Goal: Task Accomplishment & Management: Use online tool/utility

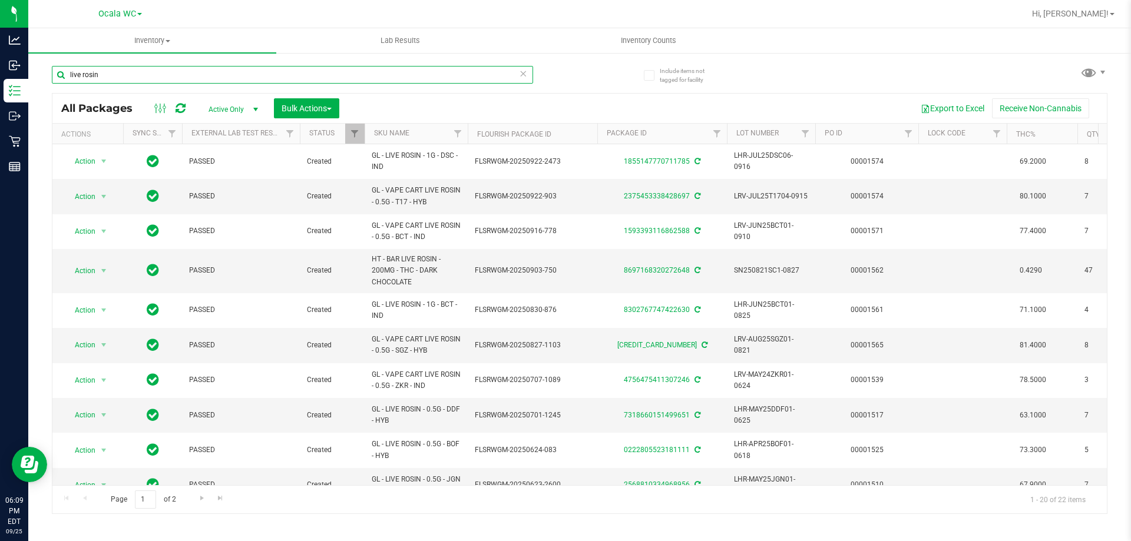
click at [294, 78] on input "live rosin" at bounding box center [292, 75] width 481 height 18
type input "4364528732869977"
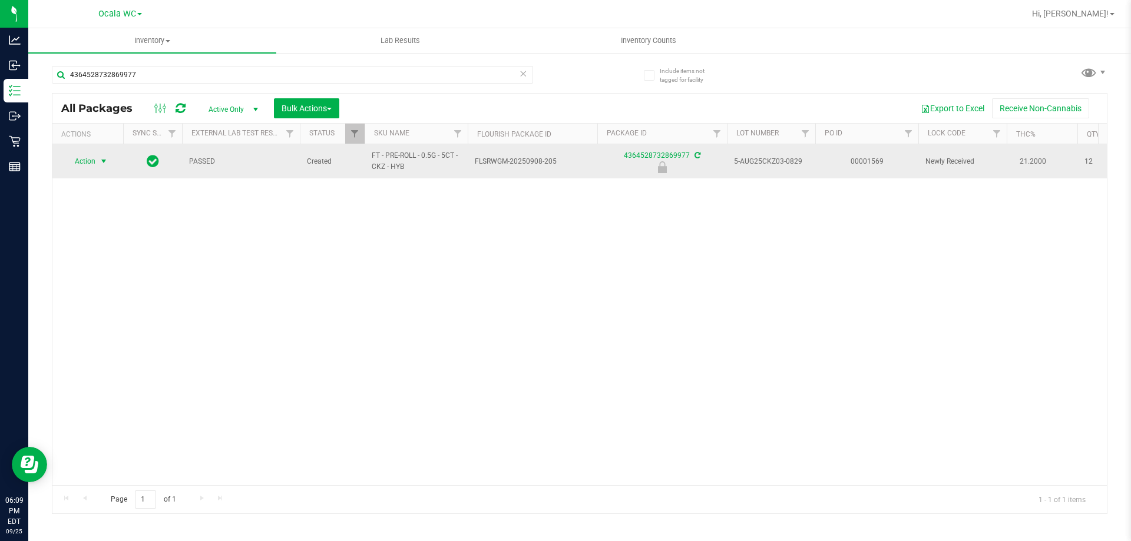
click at [94, 163] on span "Action" at bounding box center [80, 161] width 32 height 16
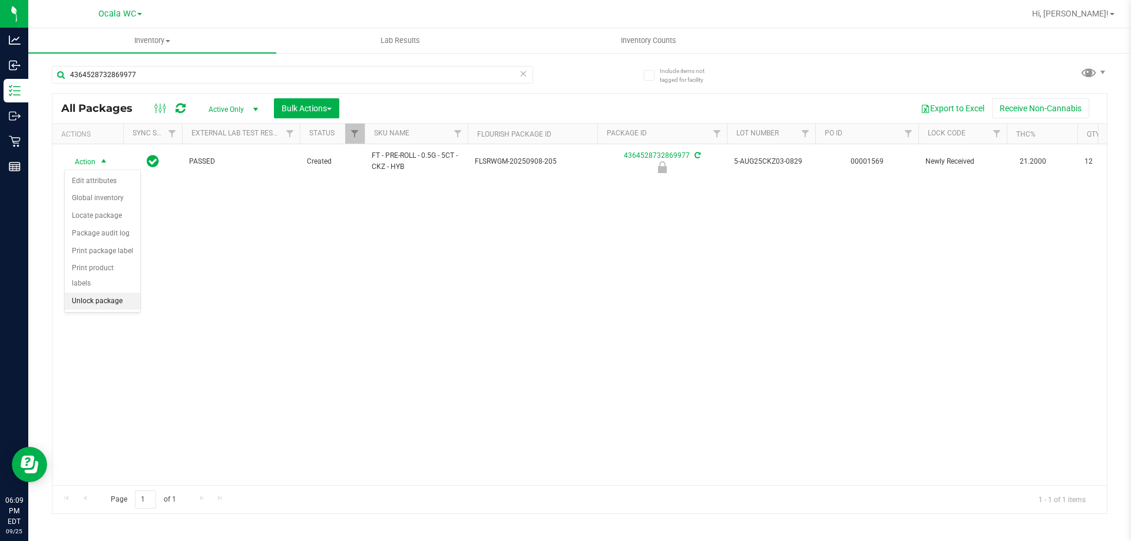
click at [104, 293] on li "Unlock package" at bounding box center [102, 302] width 75 height 18
